Goal: Task Accomplishment & Management: Use online tool/utility

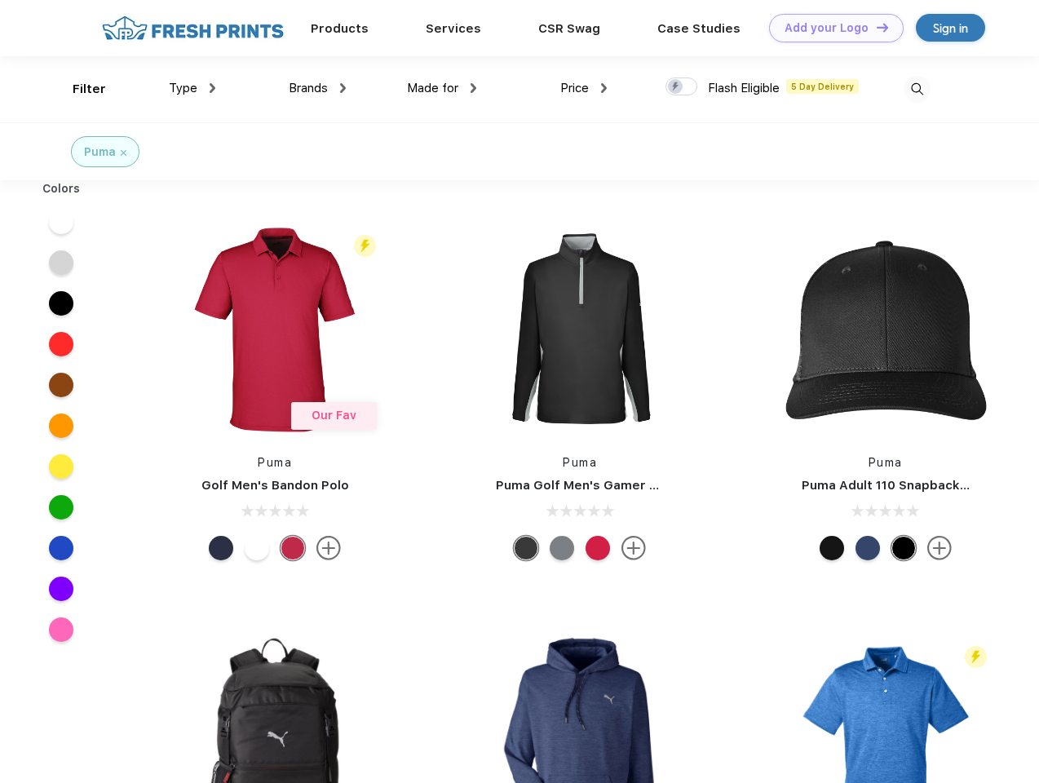
click at [830, 28] on link "Add your Logo Design Tool" at bounding box center [836, 28] width 135 height 29
click at [0, 0] on div "Design Tool" at bounding box center [0, 0] width 0 height 0
click at [875, 27] on link "Add your Logo Design Tool" at bounding box center [836, 28] width 135 height 29
click at [78, 89] on div "Filter" at bounding box center [89, 89] width 33 height 19
click at [193, 88] on span "Type" at bounding box center [183, 88] width 29 height 15
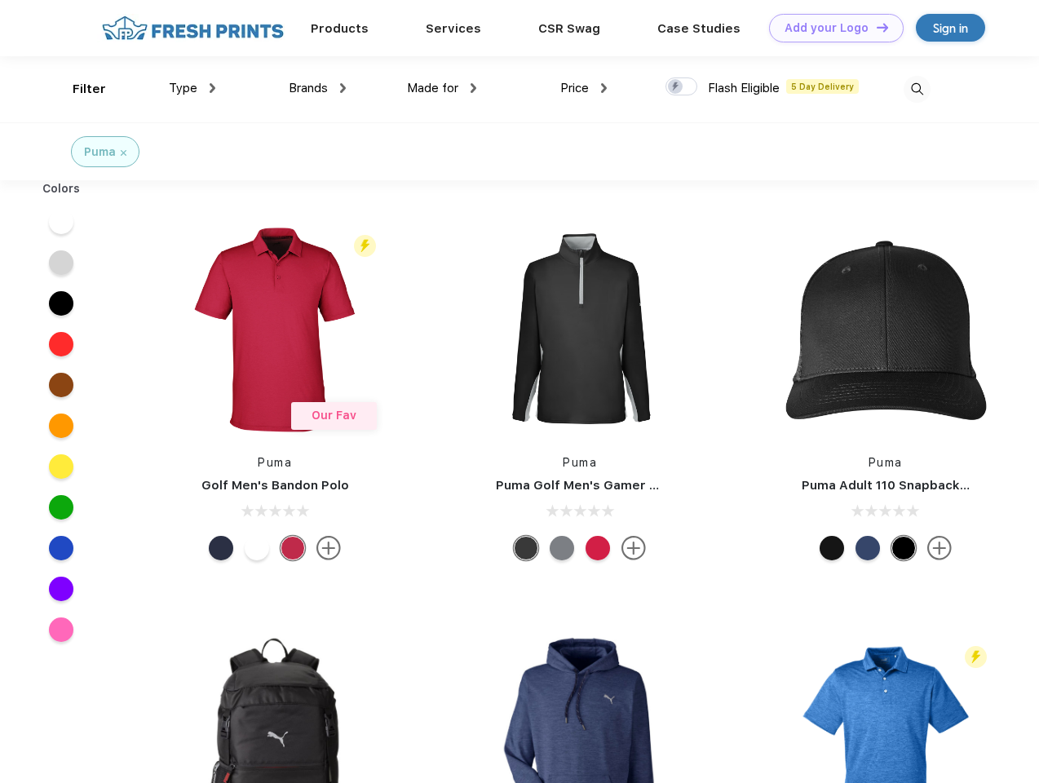
click at [317, 88] on span "Brands" at bounding box center [308, 88] width 39 height 15
click at [442, 88] on span "Made for" at bounding box center [432, 88] width 51 height 15
click at [584, 88] on span "Price" at bounding box center [574, 88] width 29 height 15
click at [682, 87] on div at bounding box center [682, 86] width 32 height 18
click at [676, 87] on input "checkbox" at bounding box center [671, 82] width 11 height 11
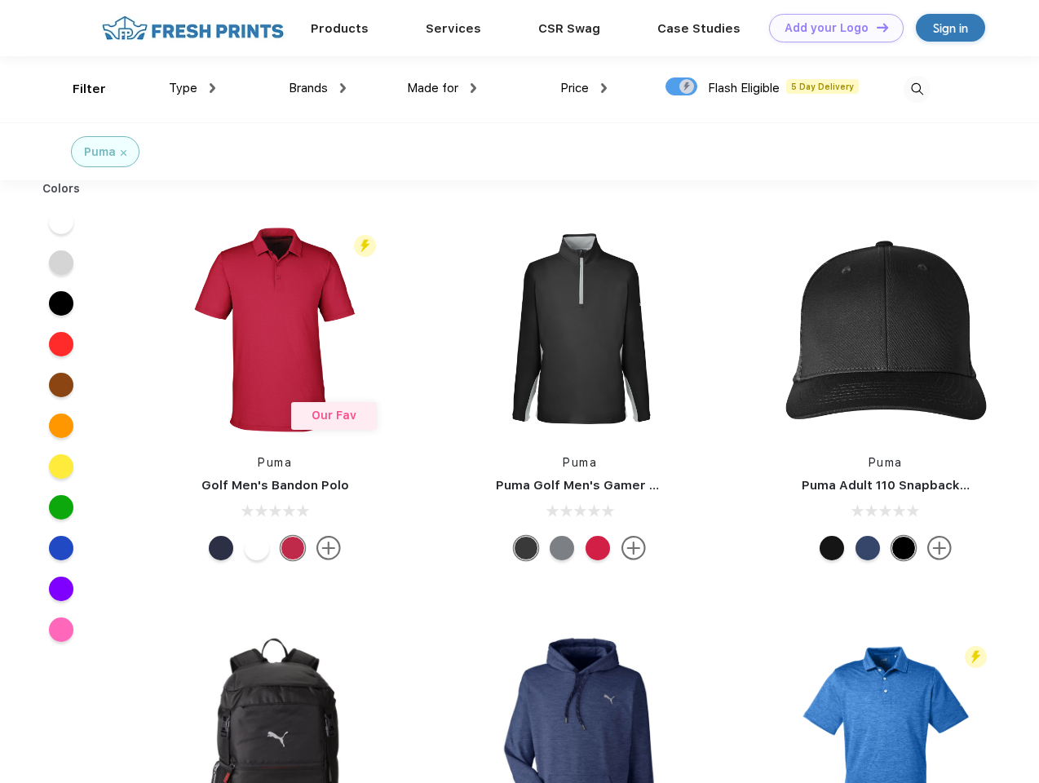
click at [917, 89] on img at bounding box center [917, 89] width 27 height 27
